Goal: Task Accomplishment & Management: Manage account settings

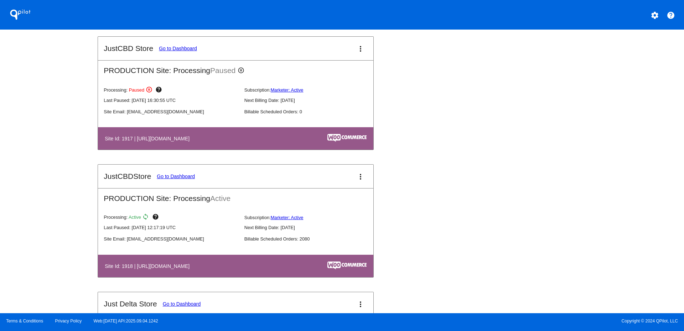
scroll to position [713, 0]
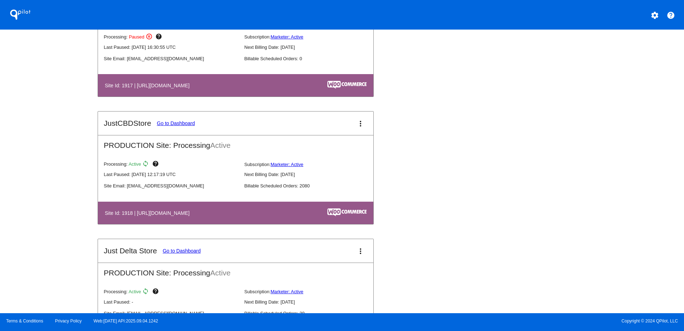
click at [361, 124] on mat-icon "more_vert" at bounding box center [360, 123] width 9 height 9
click at [324, 132] on link "view_list dashboard" at bounding box center [331, 127] width 66 height 17
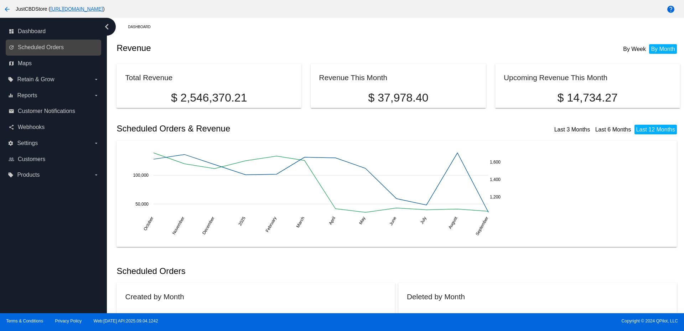
click at [45, 51] on link "update Scheduled Orders" at bounding box center [54, 47] width 91 height 11
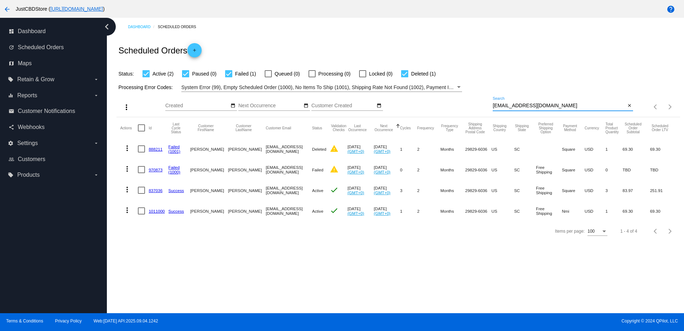
click at [511, 105] on input "[EMAIL_ADDRESS][DOMAIN_NAME]" at bounding box center [559, 106] width 133 height 6
paste input "[EMAIL_ADDRESS][DOMAIN_NAME]"
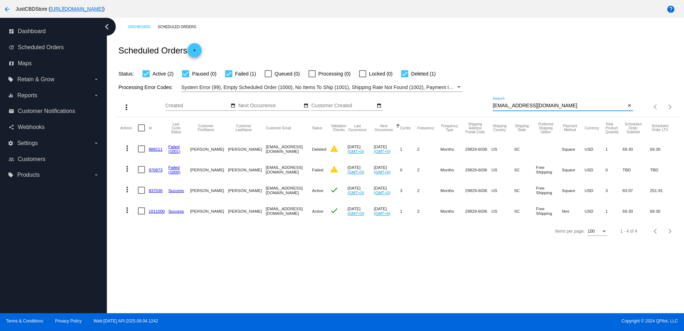
type input "[EMAIL_ADDRESS][DOMAIN_NAME]"
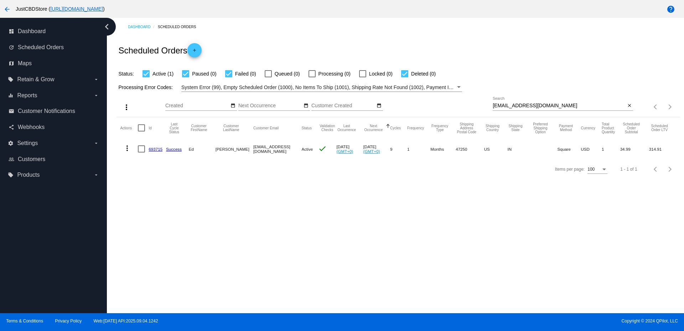
click at [156, 148] on link "693715" at bounding box center [156, 149] width 14 height 5
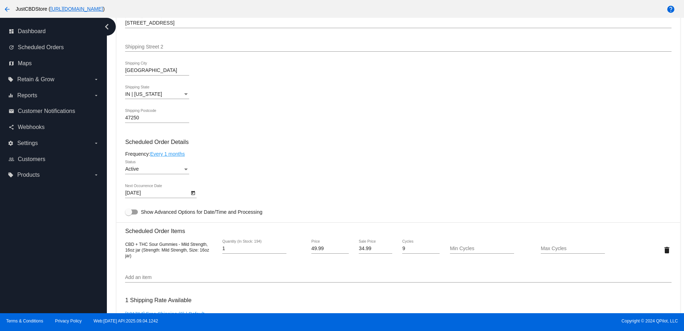
scroll to position [321, 0]
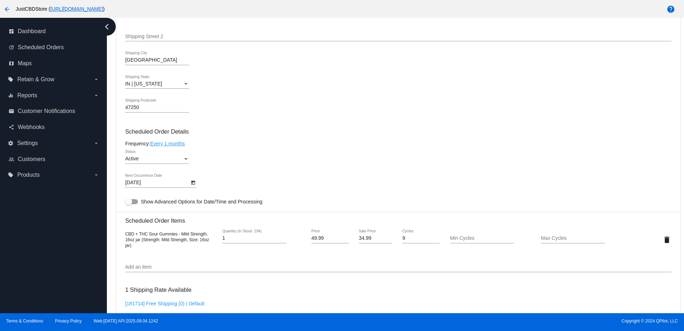
click at [193, 183] on icon "Open calendar" at bounding box center [193, 183] width 5 height 9
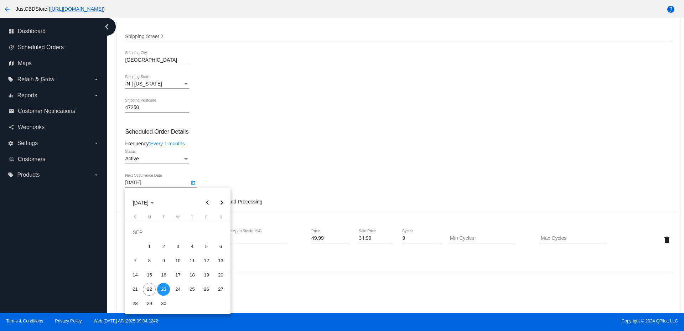
click at [219, 160] on div at bounding box center [342, 165] width 684 height 331
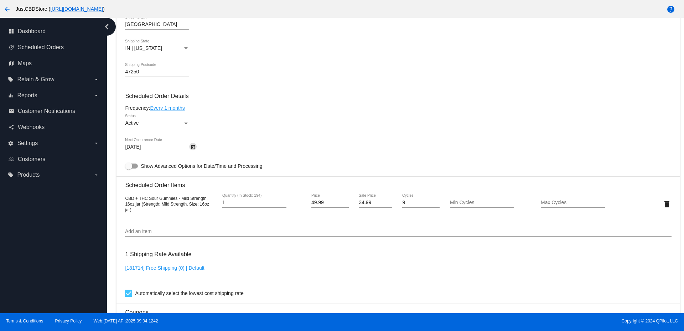
scroll to position [285, 0]
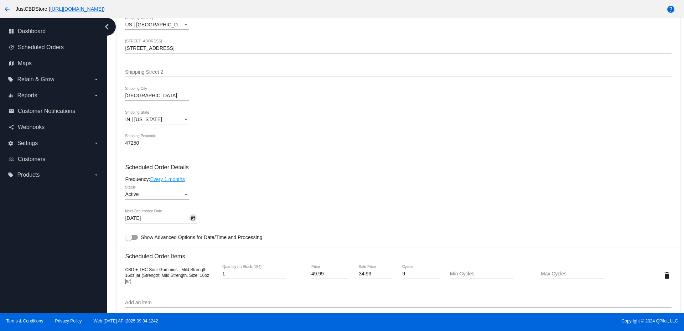
click at [192, 218] on icon "Open calendar" at bounding box center [193, 218] width 5 height 9
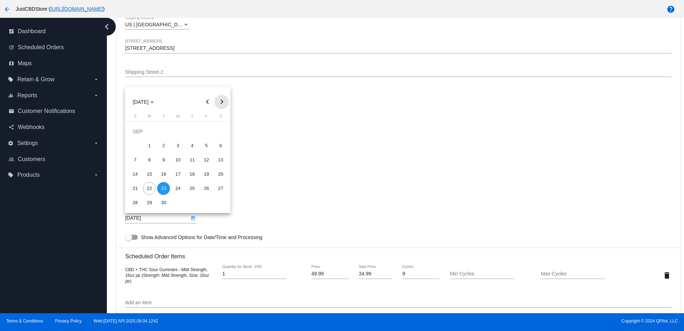
click at [223, 102] on button "Next month" at bounding box center [222, 102] width 14 height 14
click at [276, 200] on div at bounding box center [342, 165] width 684 height 331
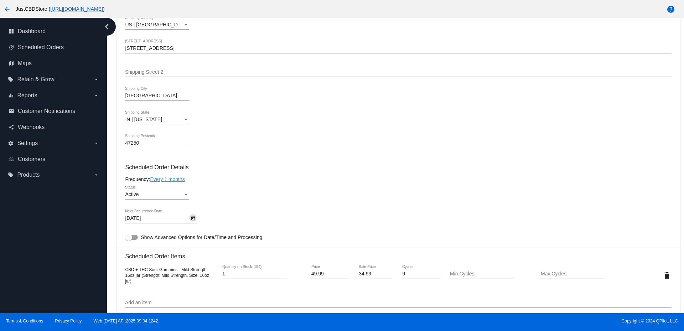
click at [191, 218] on icon "Open calendar" at bounding box center [193, 218] width 5 height 9
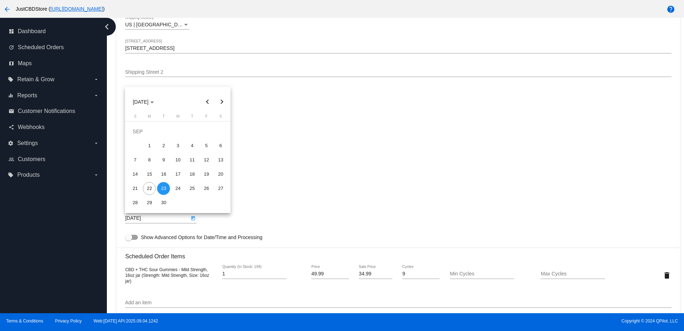
click at [220, 101] on button "Next month" at bounding box center [222, 102] width 14 height 14
click at [221, 97] on button "Next month" at bounding box center [222, 102] width 14 height 14
click at [207, 174] on div "21" at bounding box center [206, 174] width 13 height 13
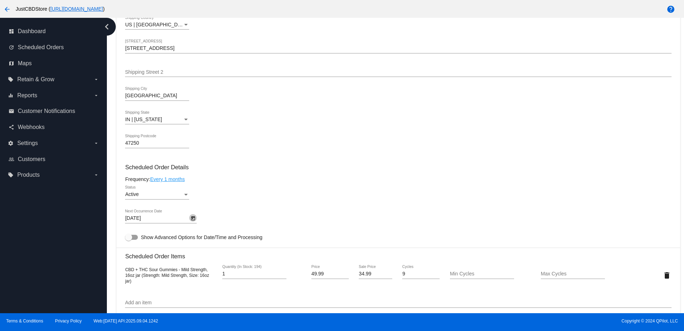
click at [194, 215] on icon "Open calendar" at bounding box center [193, 218] width 5 height 9
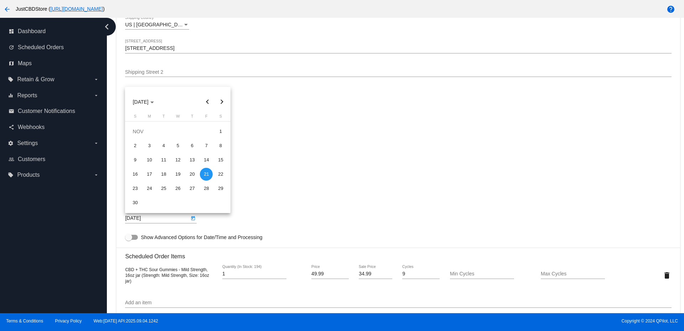
click at [208, 102] on button "Previous month" at bounding box center [207, 102] width 14 height 14
click at [193, 174] on div "23" at bounding box center [192, 174] width 13 height 13
type input "[DATE]"
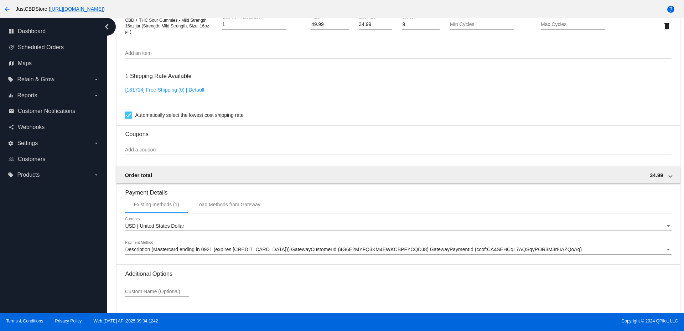
scroll to position [587, 0]
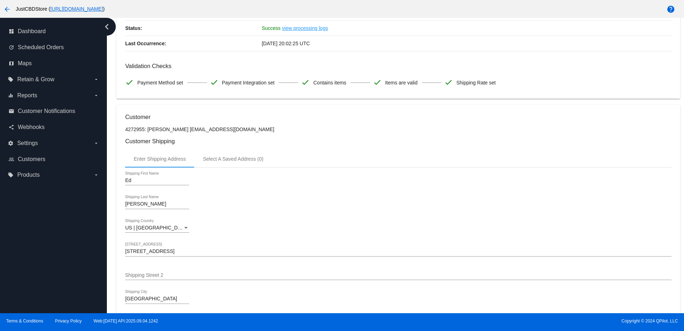
scroll to position [16, 0]
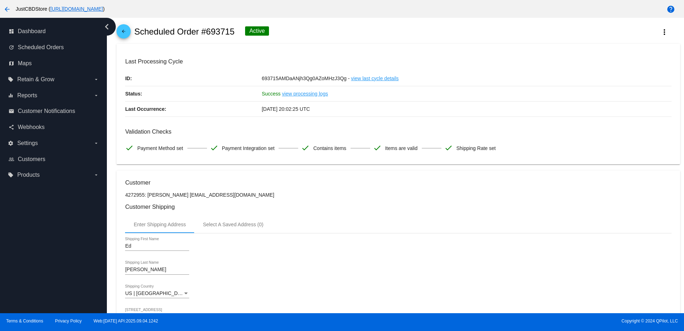
click at [468, 328] on div "Terms & Conditions Privacy Policy Web:[DATE] API:2025.09.04.1242 Copyright © 20…" at bounding box center [342, 322] width 684 height 18
